Goal: Transaction & Acquisition: Purchase product/service

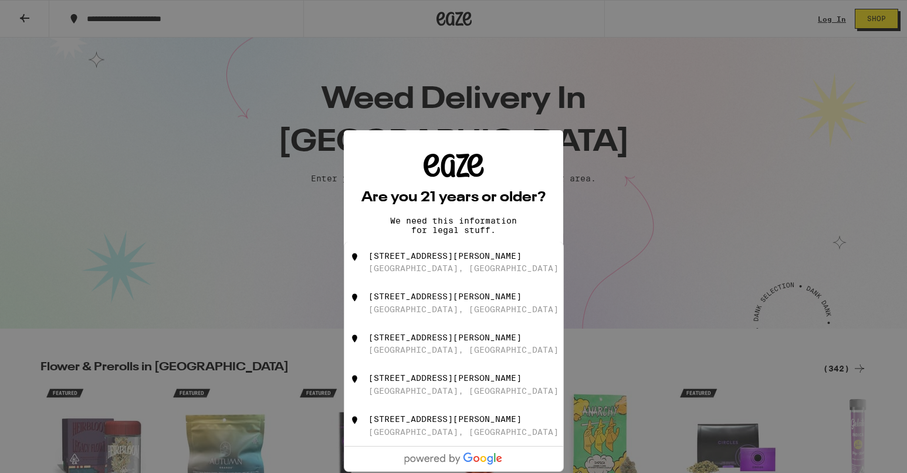
click at [424, 250] on div "[STREET_ADDRESS][PERSON_NAME]" at bounding box center [453, 262] width 219 height 41
type input "[STREET_ADDRESS][PERSON_NAME]"
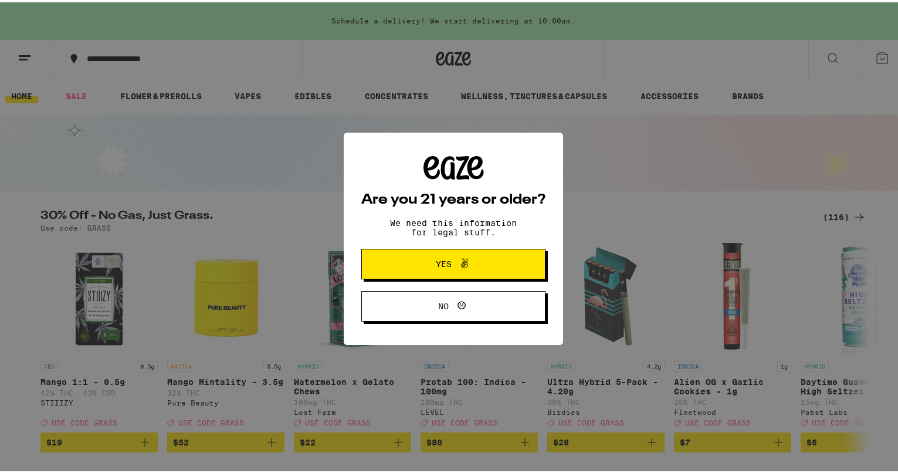
click at [496, 268] on button "Yes" at bounding box center [453, 261] width 184 height 30
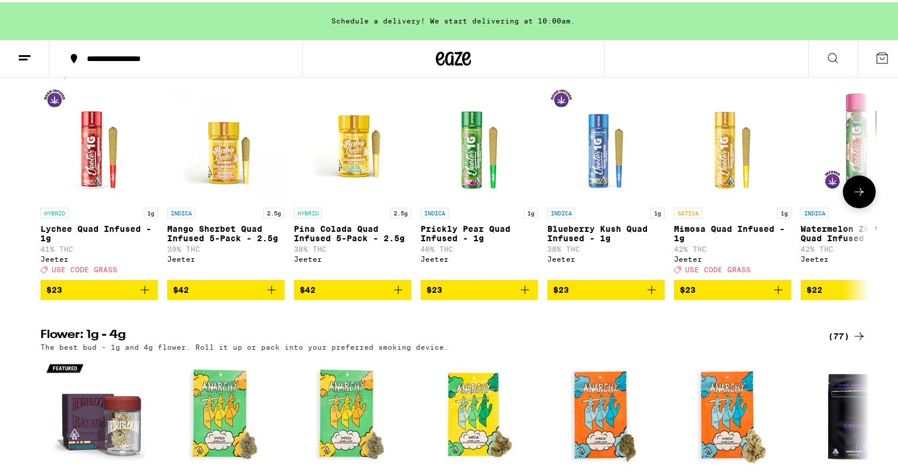
scroll to position [1173, 0]
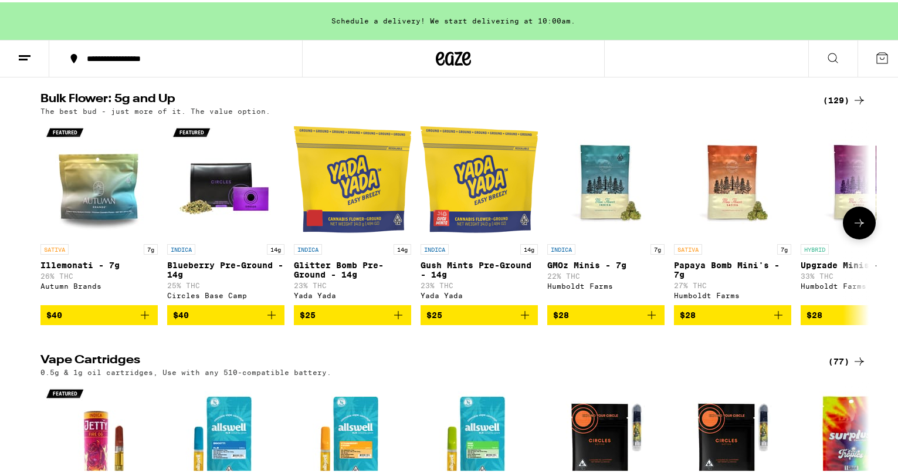
click at [720, 217] on img "Open page for Papaya Bomb Mini's - 7g from Humboldt Farms" at bounding box center [732, 176] width 117 height 117
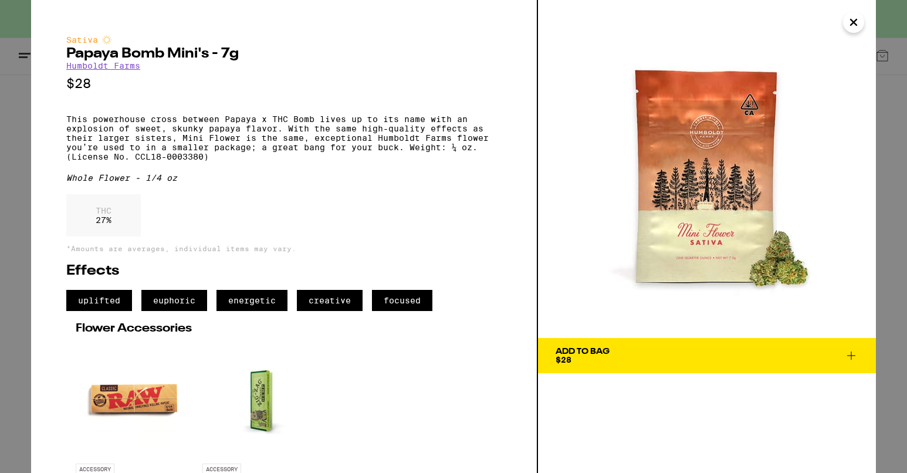
click at [104, 215] on p "THC" at bounding box center [104, 210] width 16 height 9
click at [740, 355] on span "Add To Bag $28" at bounding box center [706, 355] width 303 height 16
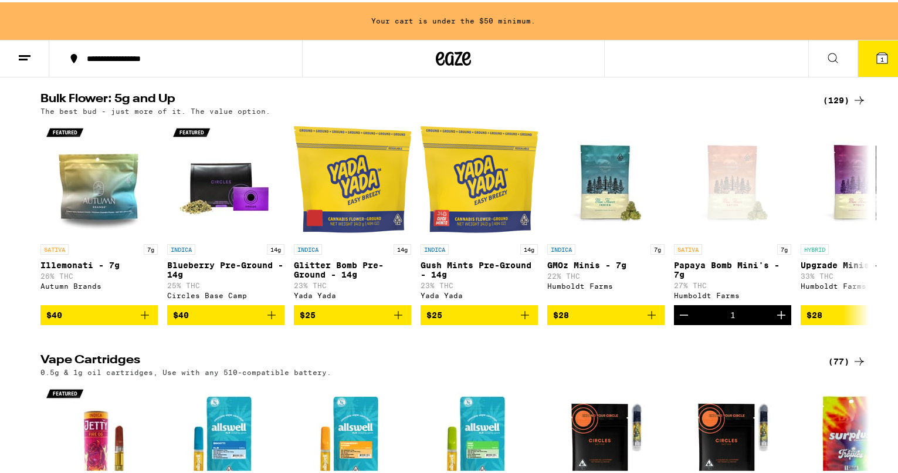
click at [882, 68] on button "1" at bounding box center [881, 56] width 49 height 36
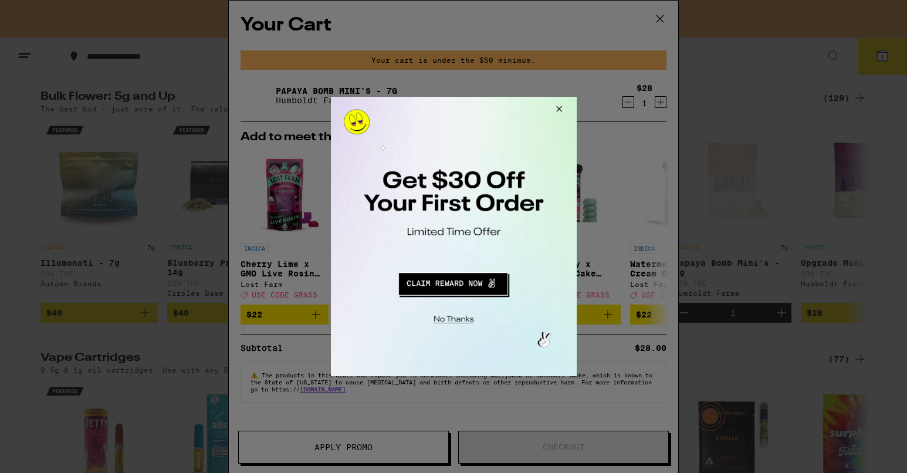
click at [460, 321] on button "Close Modal" at bounding box center [451, 317] width 239 height 18
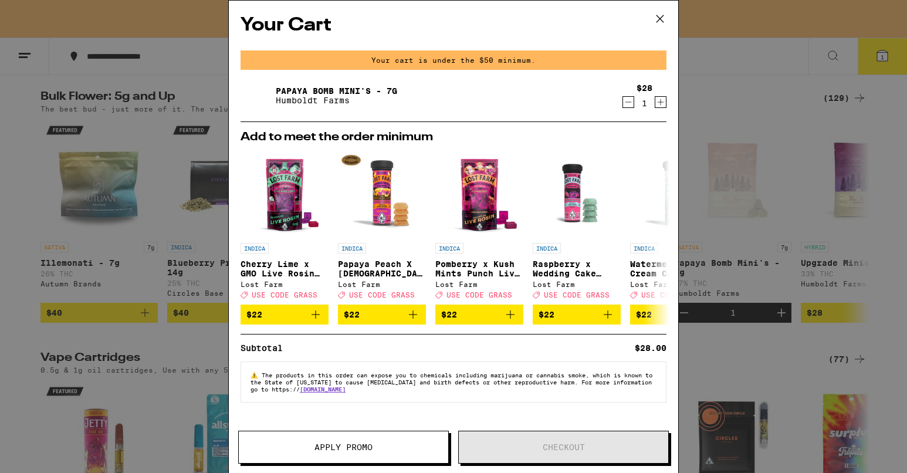
click at [454, 401] on div "⚠️ The products in this order can expose you to chemicals including marijuana o…" at bounding box center [453, 381] width 426 height 41
click at [736, 247] on div "Your Cart Your cart is under the $50 minimum. Papaya Bomb Mini's - 7g Humboldt …" at bounding box center [453, 236] width 907 height 473
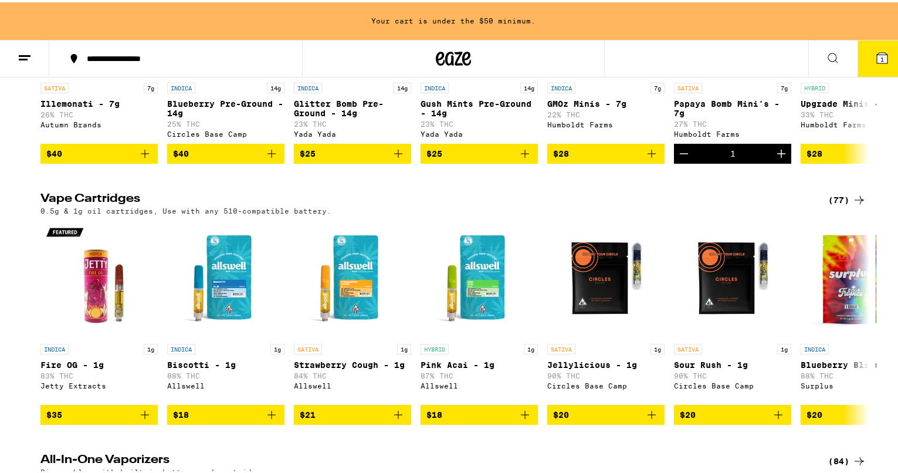
scroll to position [1260, 0]
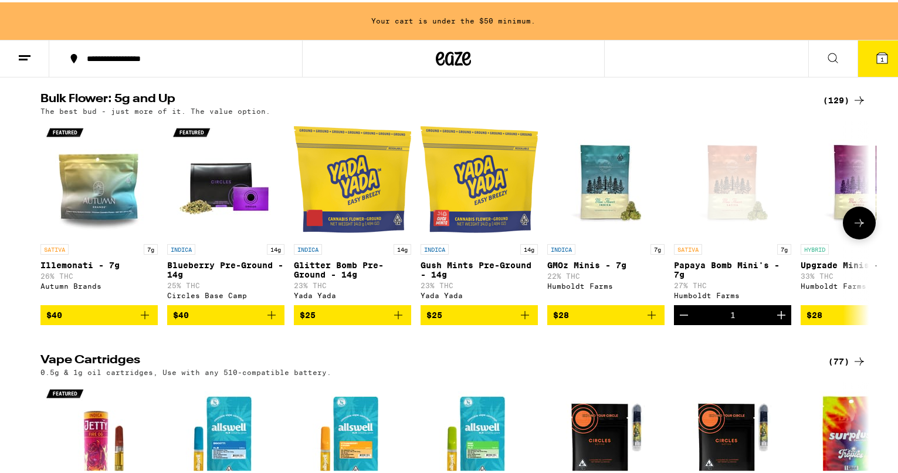
click at [854, 228] on icon at bounding box center [859, 220] width 14 height 14
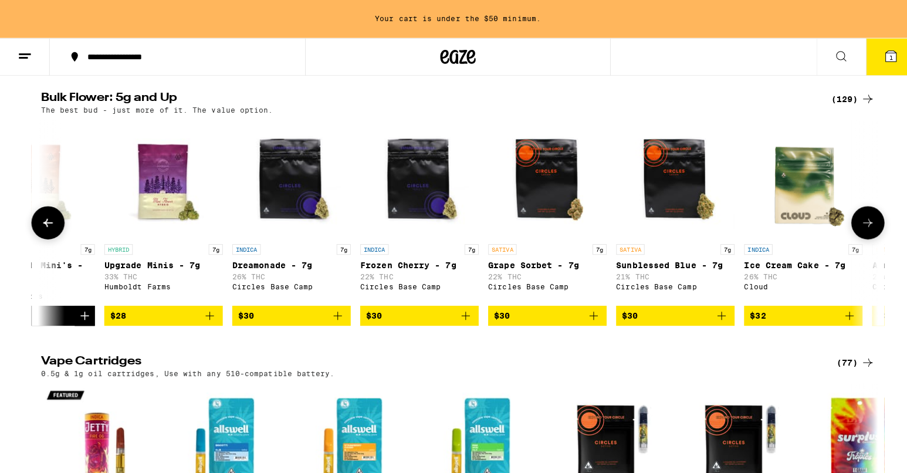
scroll to position [0, 698]
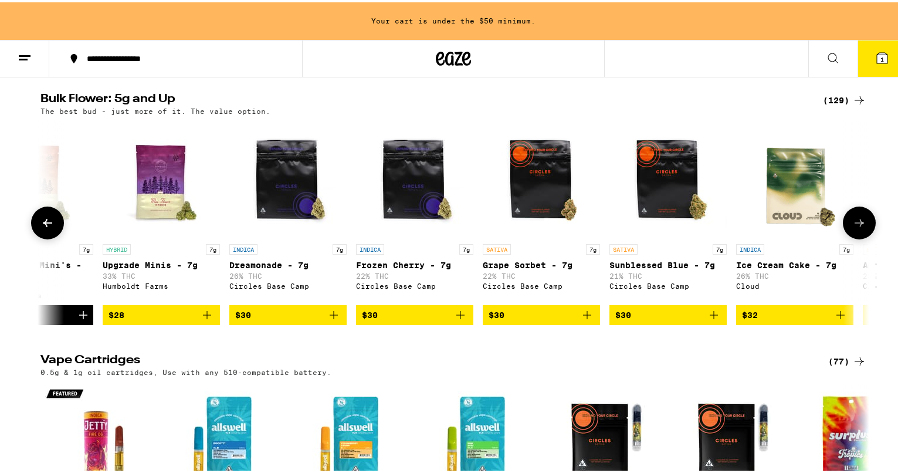
click at [321, 320] on span "$30" at bounding box center [288, 313] width 106 height 14
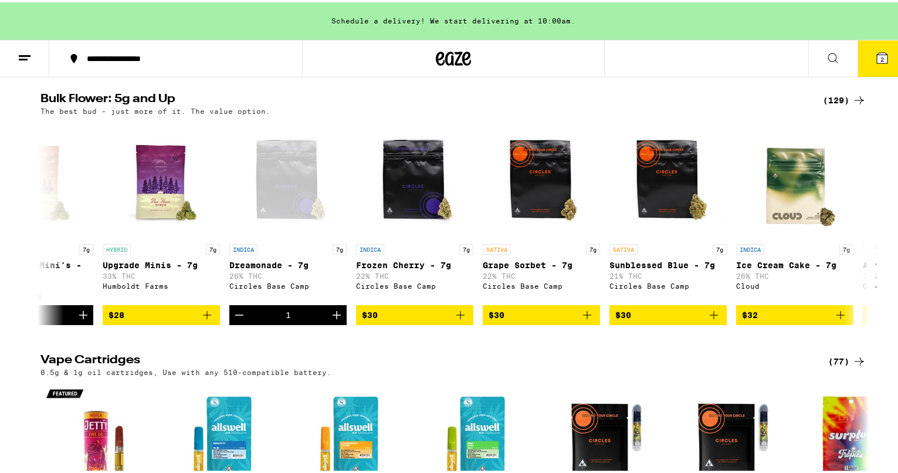
click at [880, 58] on span "2" at bounding box center [882, 56] width 4 height 7
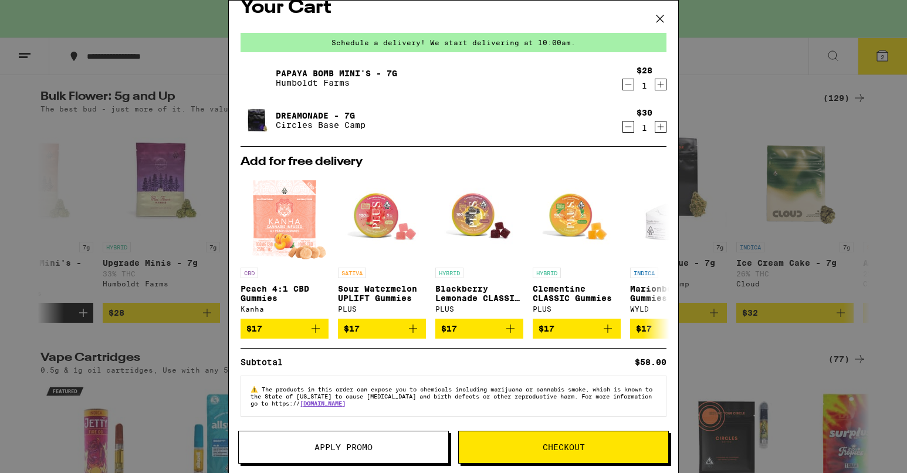
scroll to position [25, 0]
click at [522, 445] on div "Your Cart Schedule a delivery! We start delivering at 10:00am. Papaya Bomb Mini…" at bounding box center [453, 236] width 450 height 473
click at [530, 438] on button "Checkout" at bounding box center [563, 446] width 211 height 33
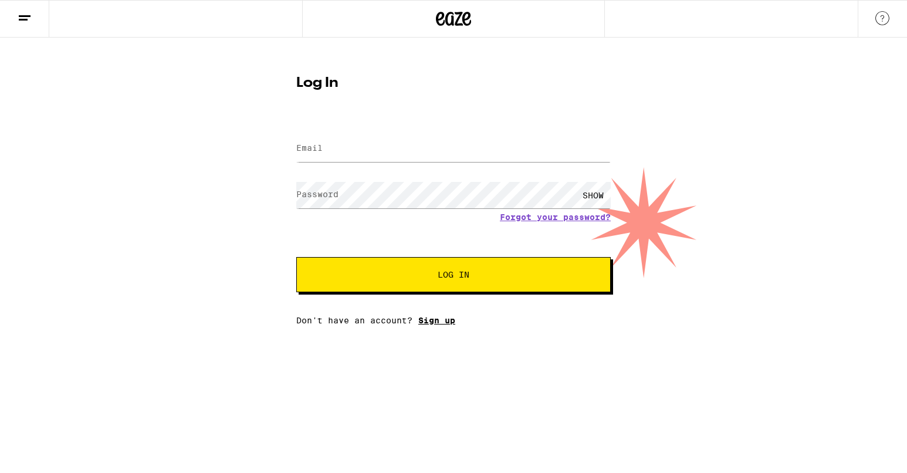
click at [437, 322] on link "Sign up" at bounding box center [436, 320] width 37 height 9
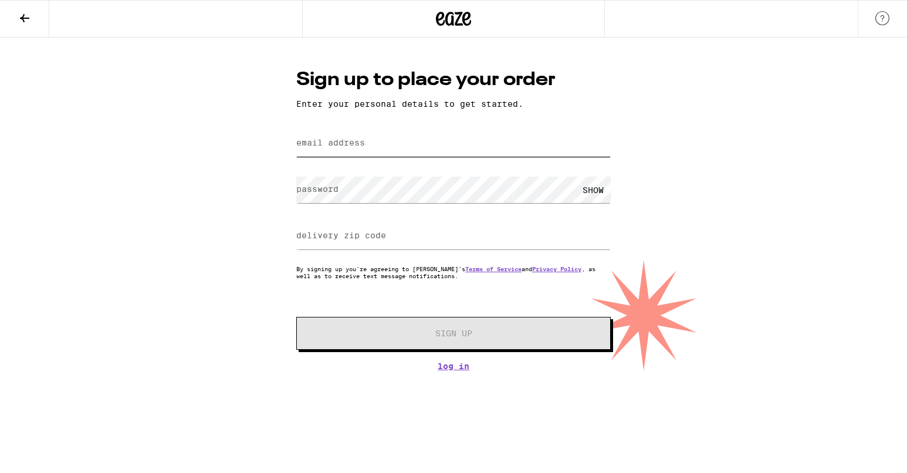
click at [405, 144] on input "email address" at bounding box center [453, 143] width 314 height 26
type input "[EMAIL_ADDRESS][DOMAIN_NAME]"
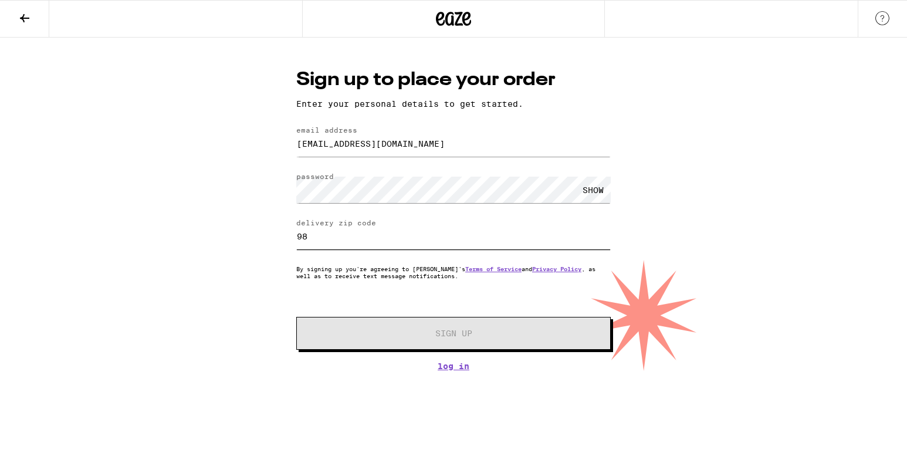
type input "9"
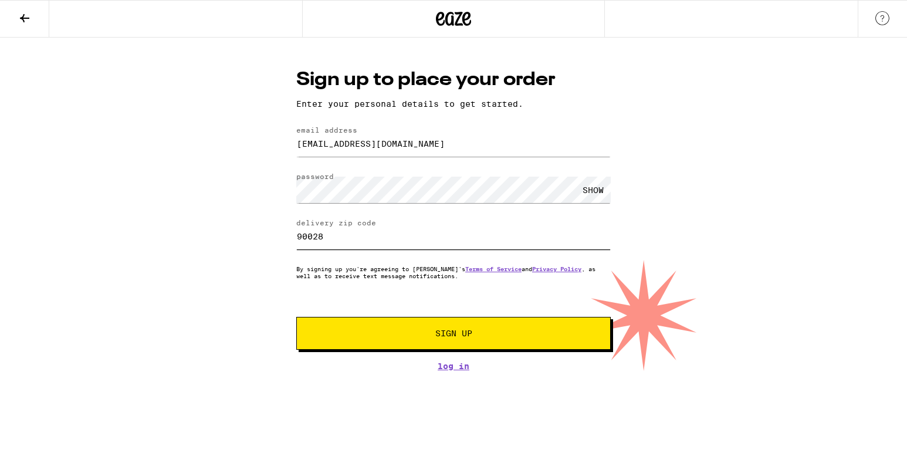
type input "90028"
click at [430, 330] on button "Sign Up" at bounding box center [453, 333] width 314 height 33
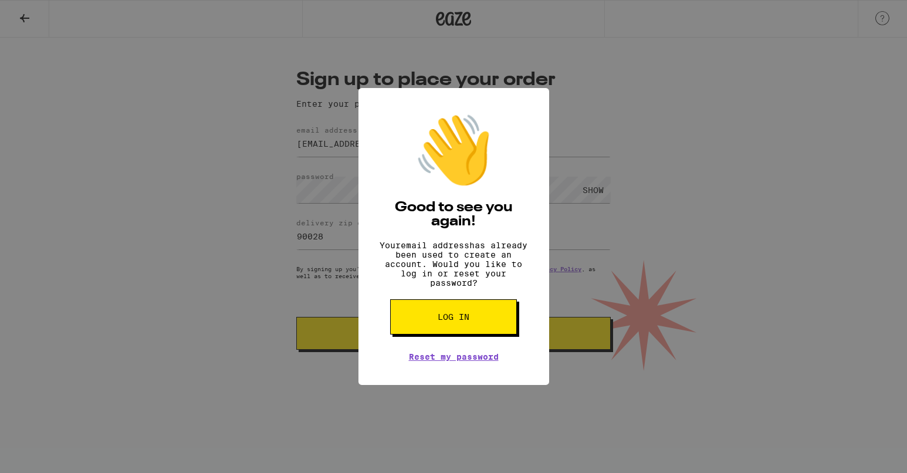
click at [476, 316] on button "Log in" at bounding box center [453, 316] width 127 height 35
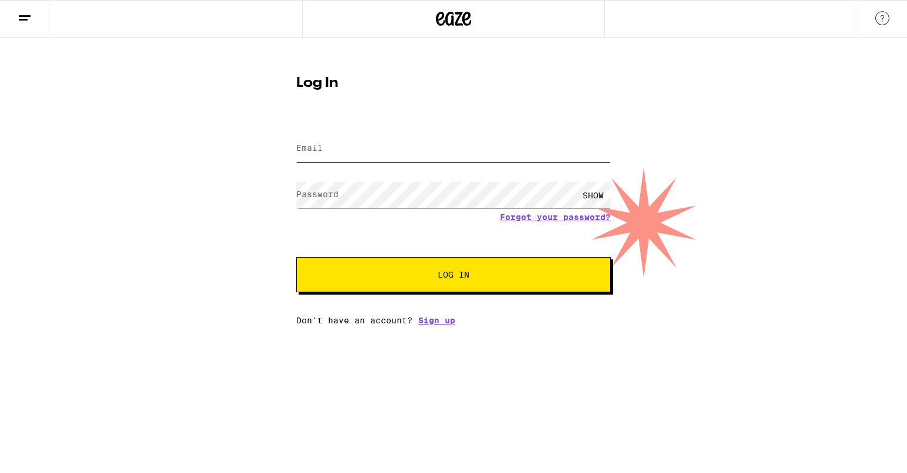
click at [414, 161] on input "Email" at bounding box center [453, 148] width 314 height 26
type input "[EMAIL_ADDRESS][DOMAIN_NAME]"
click at [558, 215] on link "Forgot your password?" at bounding box center [555, 216] width 111 height 9
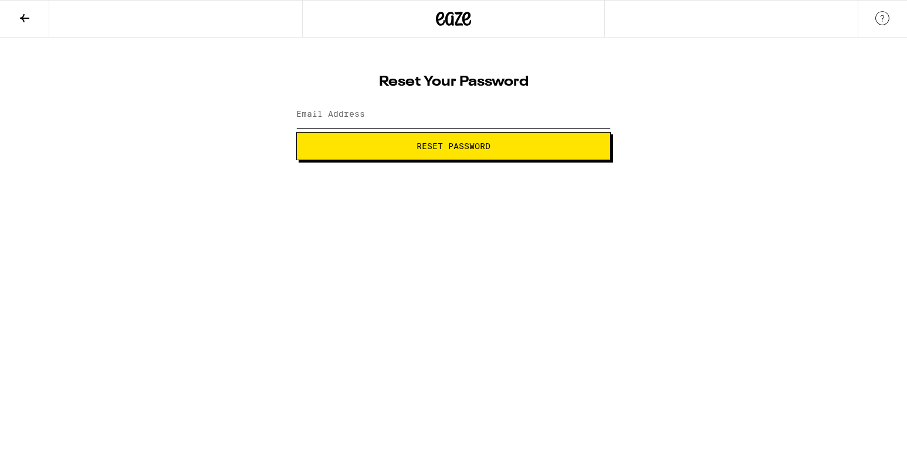
click at [416, 121] on input "Email Address" at bounding box center [453, 114] width 314 height 26
type input "[EMAIL_ADDRESS][DOMAIN_NAME]"
click at [296, 132] on button "Reset Password" at bounding box center [453, 146] width 314 height 28
click at [498, 146] on span "Submit" at bounding box center [453, 146] width 294 height 8
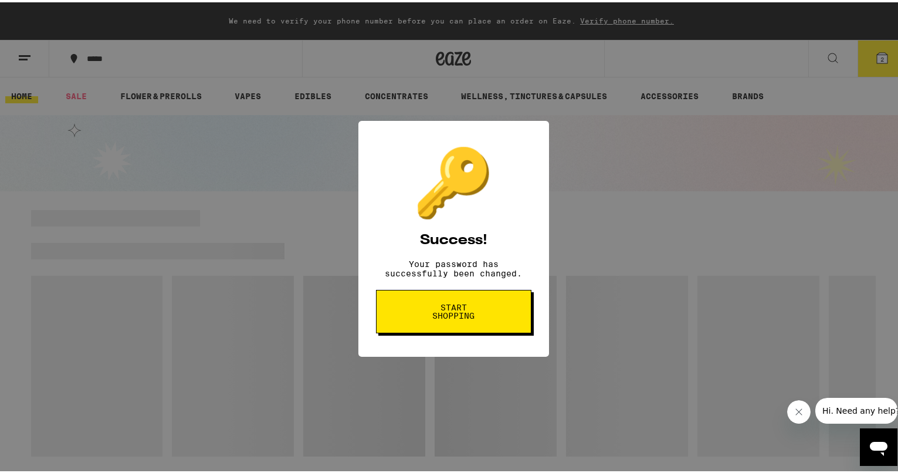
click at [488, 325] on button "Start shopping" at bounding box center [453, 308] width 155 height 43
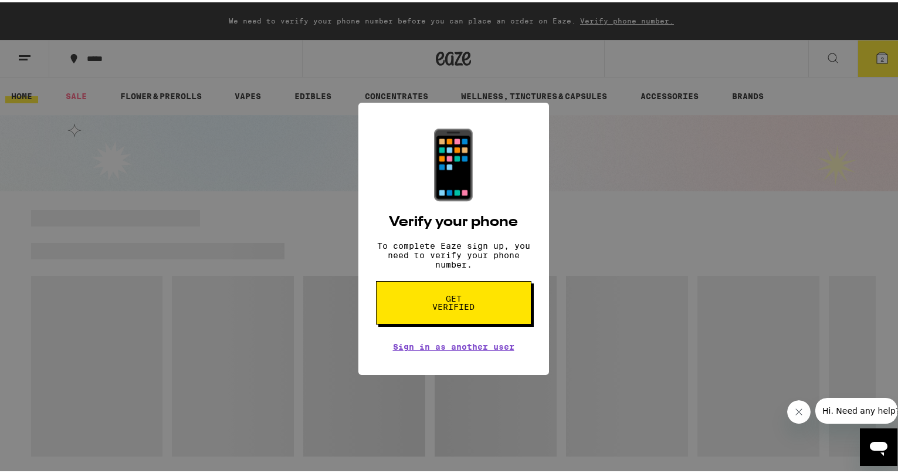
click at [464, 308] on span "Get verified" at bounding box center [453, 300] width 60 height 16
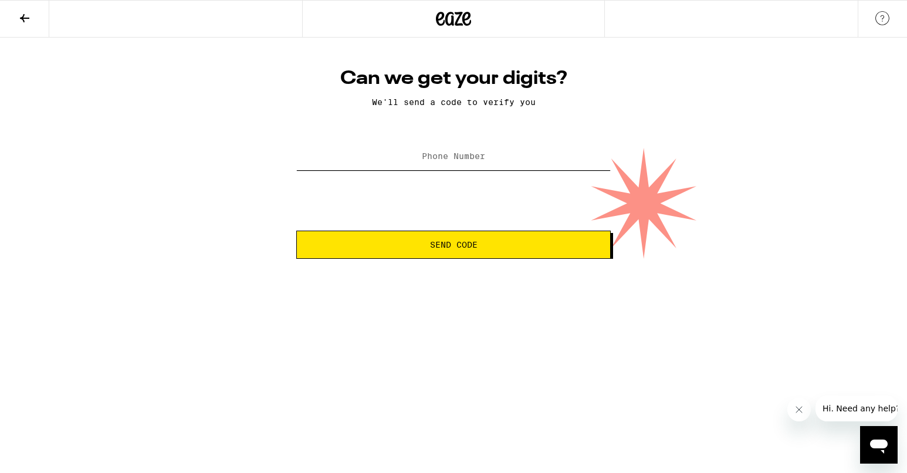
click at [452, 164] on input "Phone Number" at bounding box center [453, 157] width 314 height 26
type input "(323) 304-7430"
click at [487, 259] on html "Can we get your digits? We'll send a code to verify you Phone Number (323) 304-…" at bounding box center [453, 129] width 907 height 259
click at [483, 248] on span "Send Code" at bounding box center [453, 244] width 294 height 8
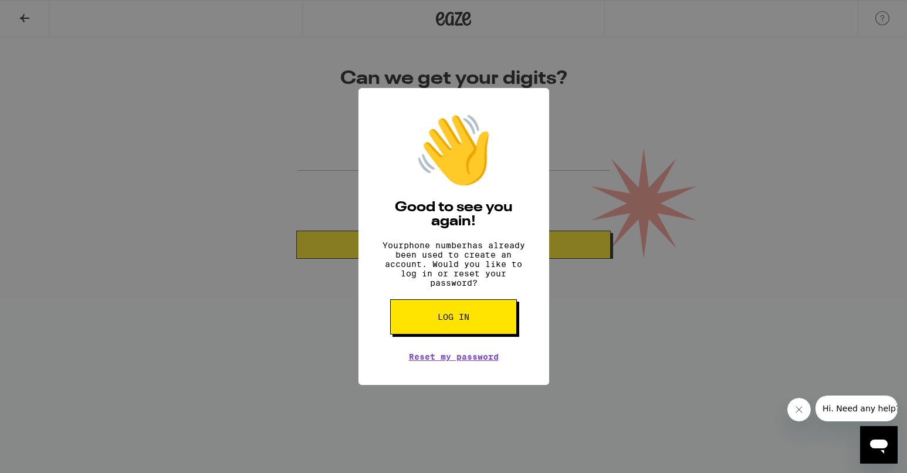
click at [588, 111] on div "👋 Good to see you again! Your phone number has already been used to create an a…" at bounding box center [453, 236] width 907 height 473
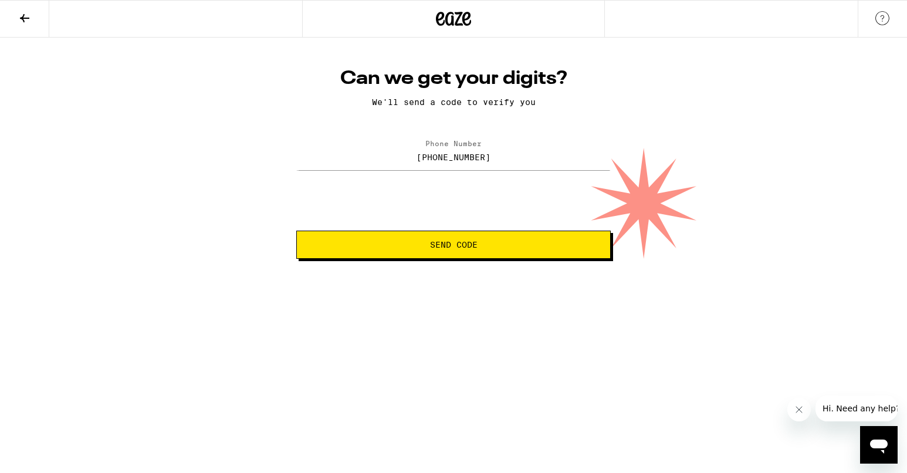
drag, startPoint x: 706, startPoint y: 87, endPoint x: 749, endPoint y: 96, distance: 44.3
click at [710, 85] on div "Can we get your digits? We'll send a code to verify you Phone Number (323) 304-…" at bounding box center [453, 148] width 907 height 221
click at [30, 25] on button at bounding box center [24, 19] width 49 height 37
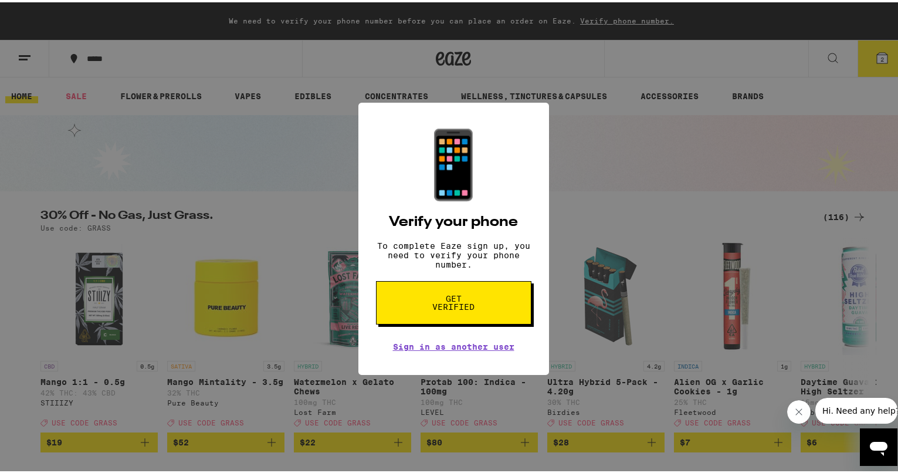
click at [608, 169] on div "📱 Verify your phone To complete Eaze sign up, you need to verify your phone num…" at bounding box center [453, 236] width 907 height 473
click at [458, 348] on link "Sign in as another user" at bounding box center [453, 344] width 121 height 9
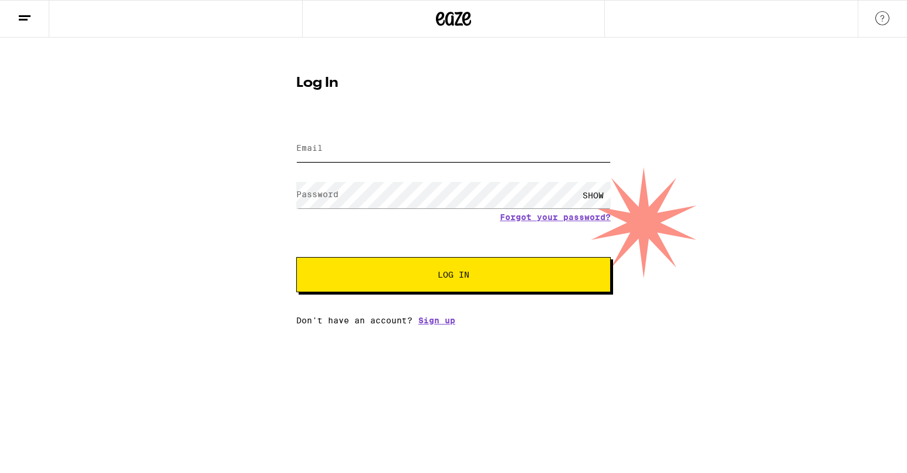
click at [378, 155] on input "Email" at bounding box center [453, 148] width 314 height 26
type input "paulgm95@gmail.com"
click at [562, 218] on link "Forgot your password?" at bounding box center [555, 216] width 111 height 9
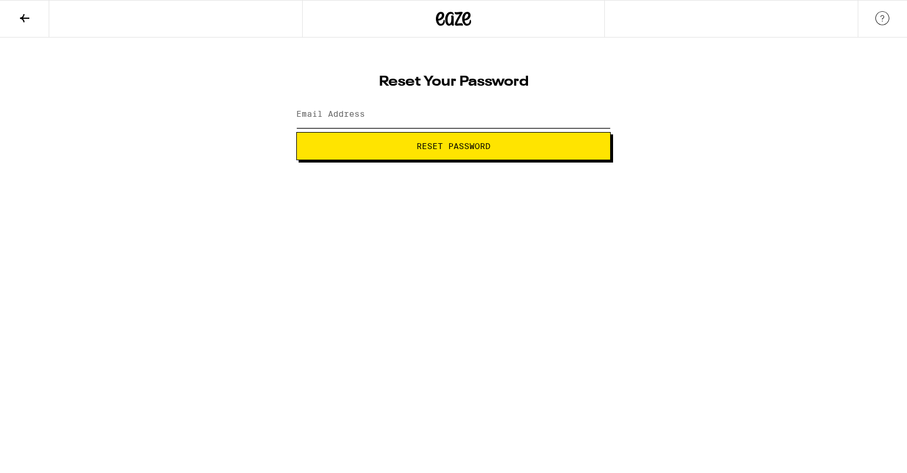
click at [419, 116] on input "Email Address" at bounding box center [453, 114] width 314 height 26
type input "paulgm95@aol.com"
click at [296, 132] on button "Reset Password" at bounding box center [453, 146] width 314 height 28
click at [450, 160] on html "Change your password New password SHOW Submit" at bounding box center [453, 80] width 907 height 160
click at [450, 150] on span "Submit" at bounding box center [453, 146] width 32 height 8
